Goal: Use online tool/utility: Utilize a website feature to perform a specific function

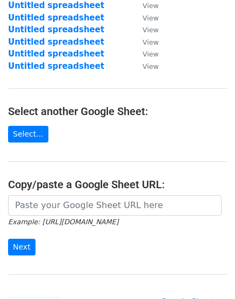
scroll to position [110, 0]
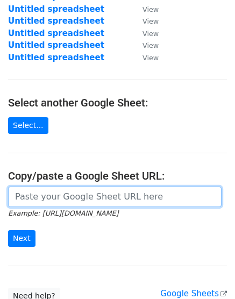
click at [62, 207] on input "url" at bounding box center [115, 197] width 214 height 20
paste input "https://docs.google.com/spreadsheets/d/1Ct8PaeHb37A9fKICe3Pvhcp37yeND66vjF1-IXz…"
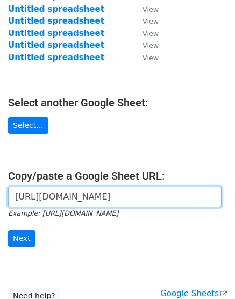
scroll to position [0, 225]
type input "https://docs.google.com/spreadsheets/d/1Ct8PaeHb37A9fKICe3Pvhcp37yeND66vjF1-IXz…"
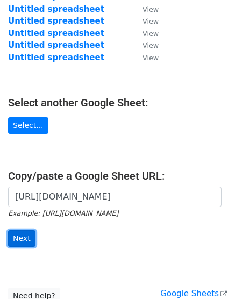
click at [24, 236] on input "Next" at bounding box center [21, 238] width 27 height 17
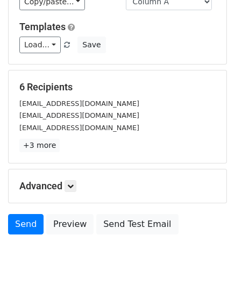
scroll to position [119, 0]
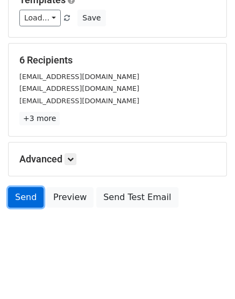
click at [21, 198] on link "Send" at bounding box center [26, 197] width 36 height 20
